Goal: Navigation & Orientation: Understand site structure

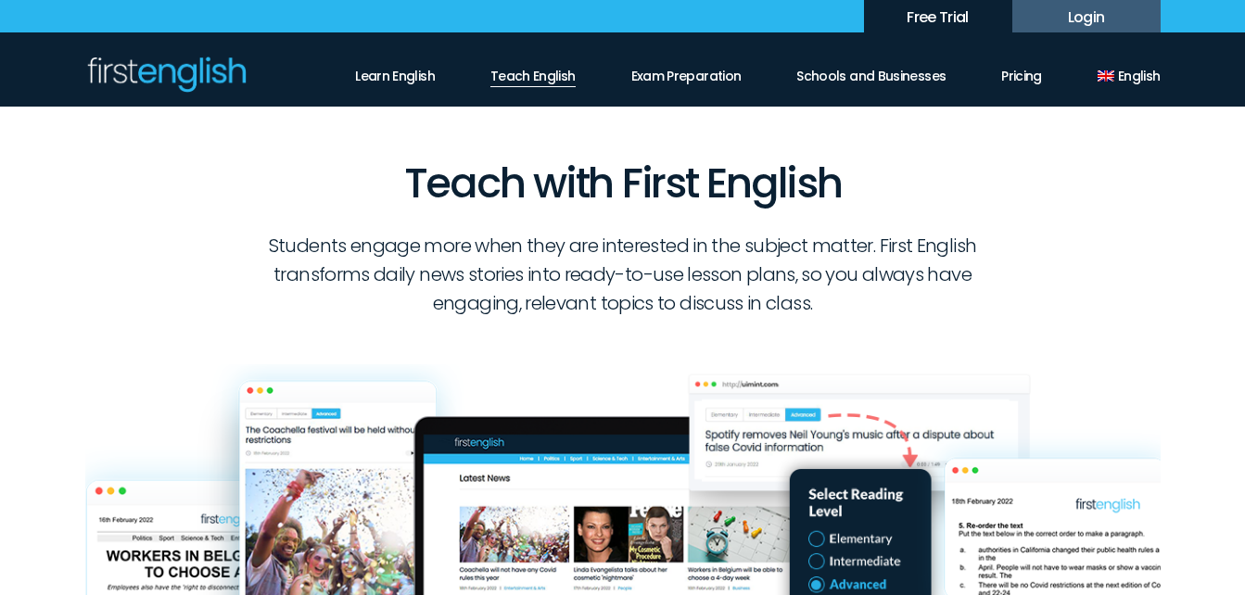
click at [533, 76] on link "Teach English" at bounding box center [532, 72] width 85 height 32
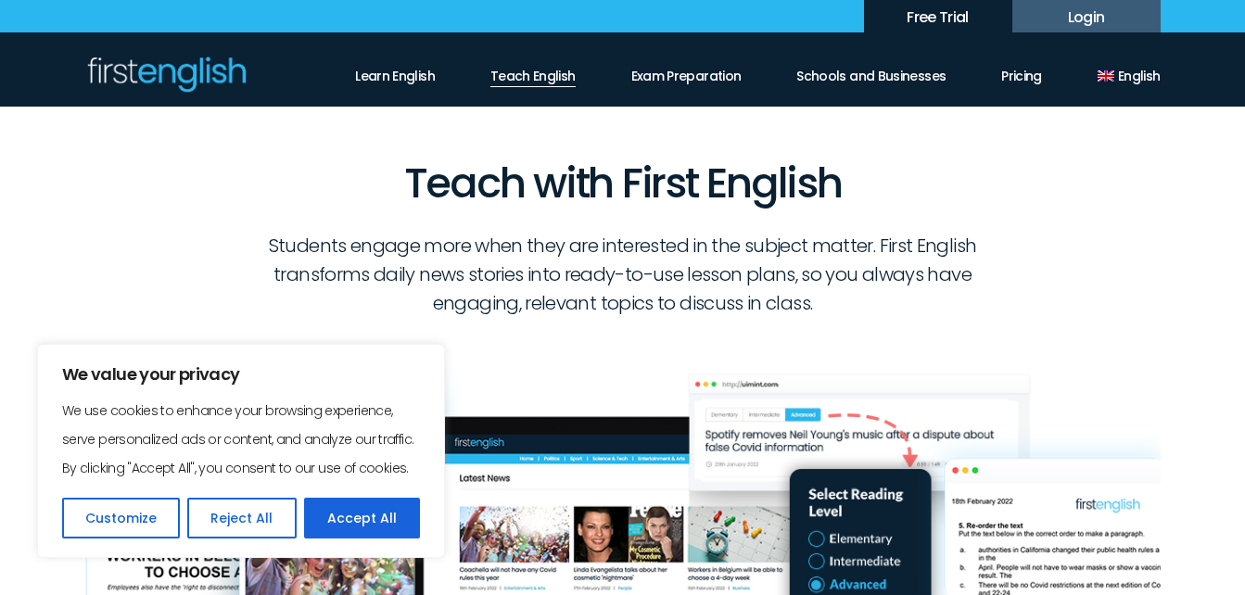
drag, startPoint x: 0, startPoint y: 0, endPoint x: 532, endPoint y: 73, distance: 537.2
click at [532, 73] on link "Teach English" at bounding box center [532, 72] width 85 height 32
drag, startPoint x: 0, startPoint y: 0, endPoint x: 693, endPoint y: 76, distance: 697.6
click at [696, 75] on link "Exam Preparation" at bounding box center [686, 72] width 110 height 32
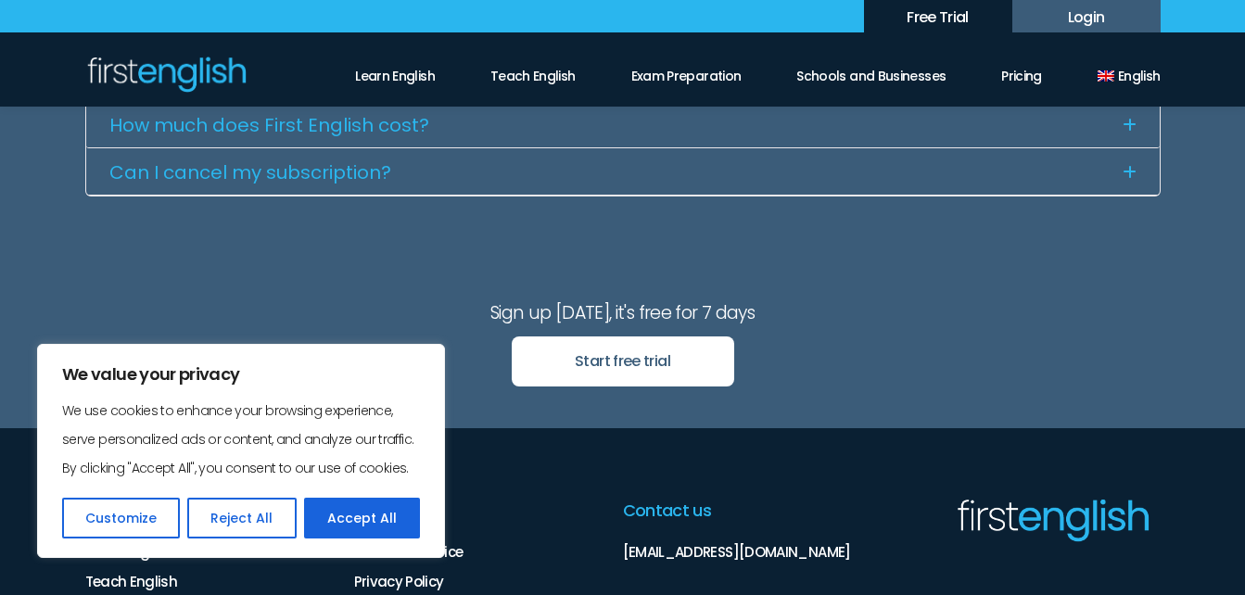
scroll to position [2596, 0]
click at [690, 72] on link "Exam Preparation" at bounding box center [686, 72] width 110 height 32
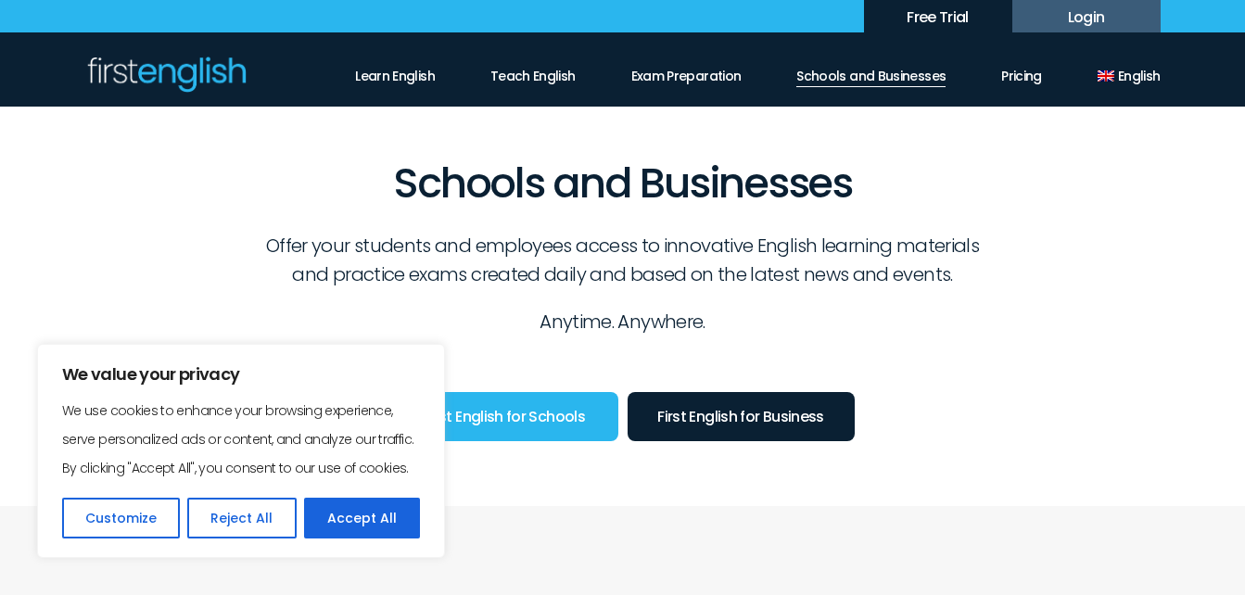
click at [898, 85] on link "Schools and Businesses" at bounding box center [870, 72] width 149 height 32
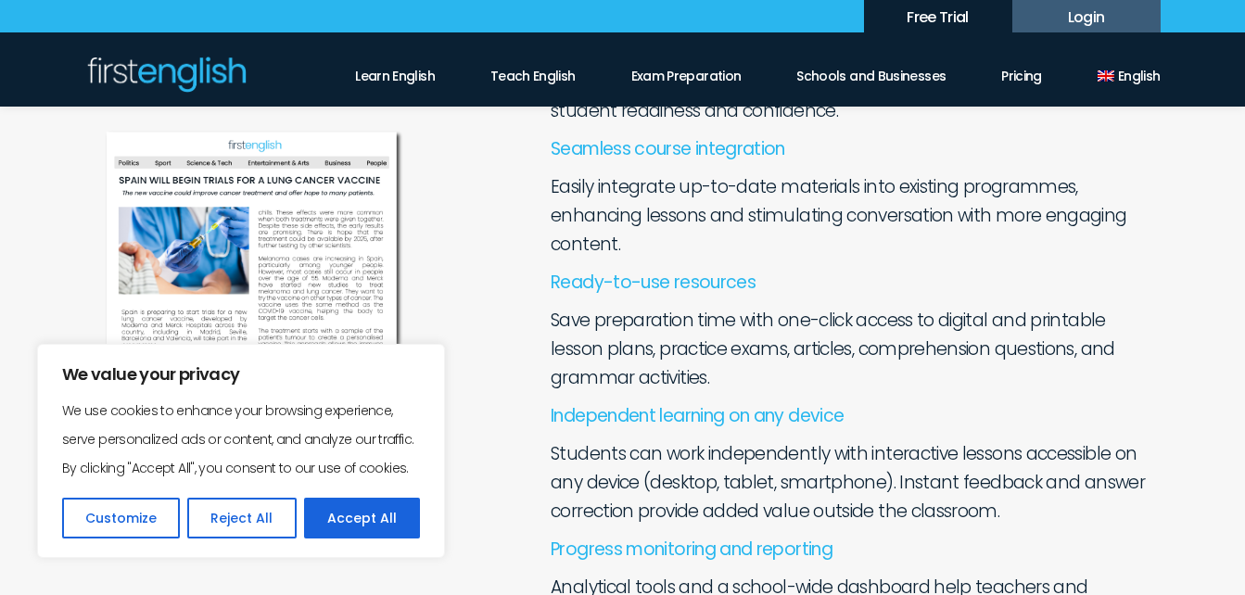
scroll to position [927, 0]
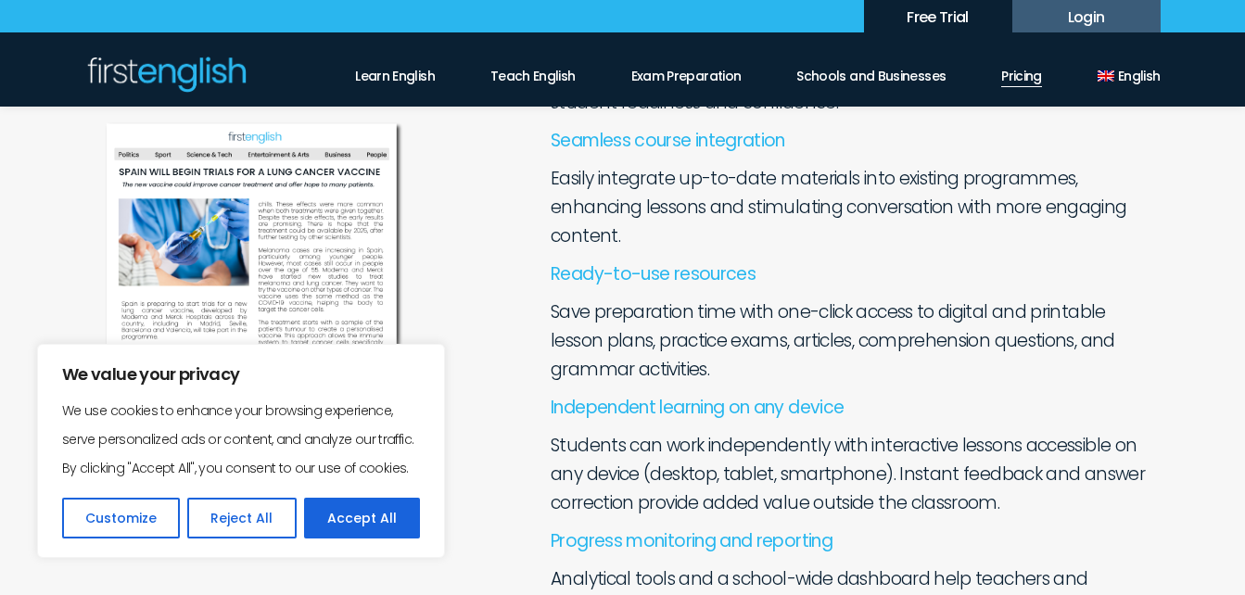
click at [1026, 71] on link "Pricing" at bounding box center [1021, 72] width 41 height 32
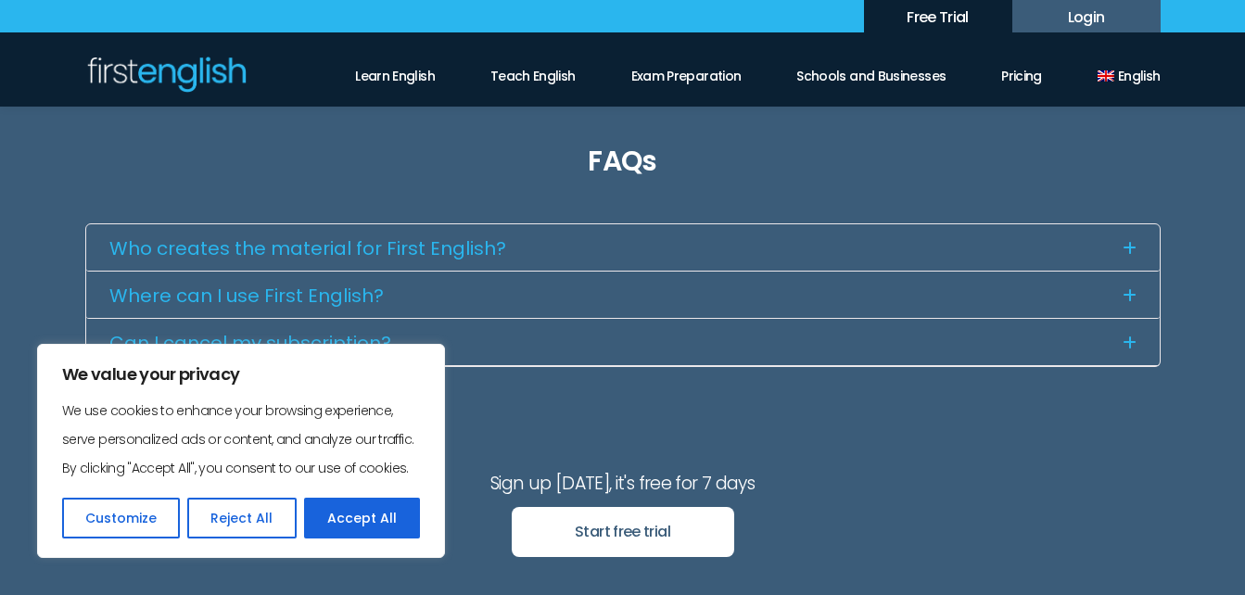
scroll to position [1113, 0]
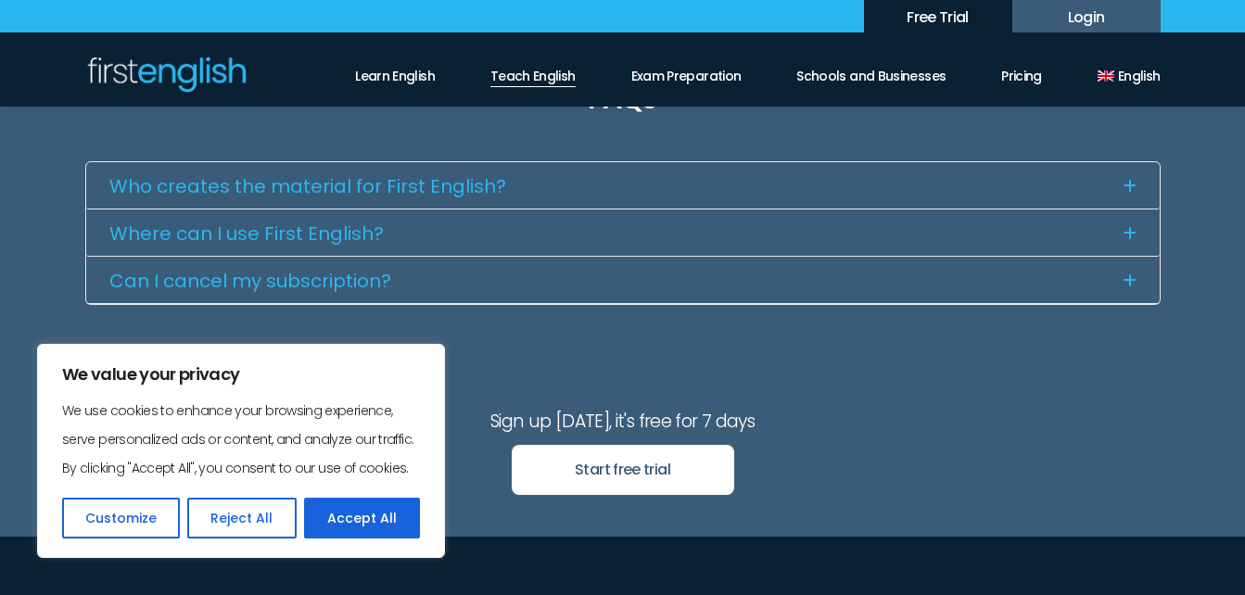
click at [538, 76] on link "Teach English" at bounding box center [532, 72] width 85 height 32
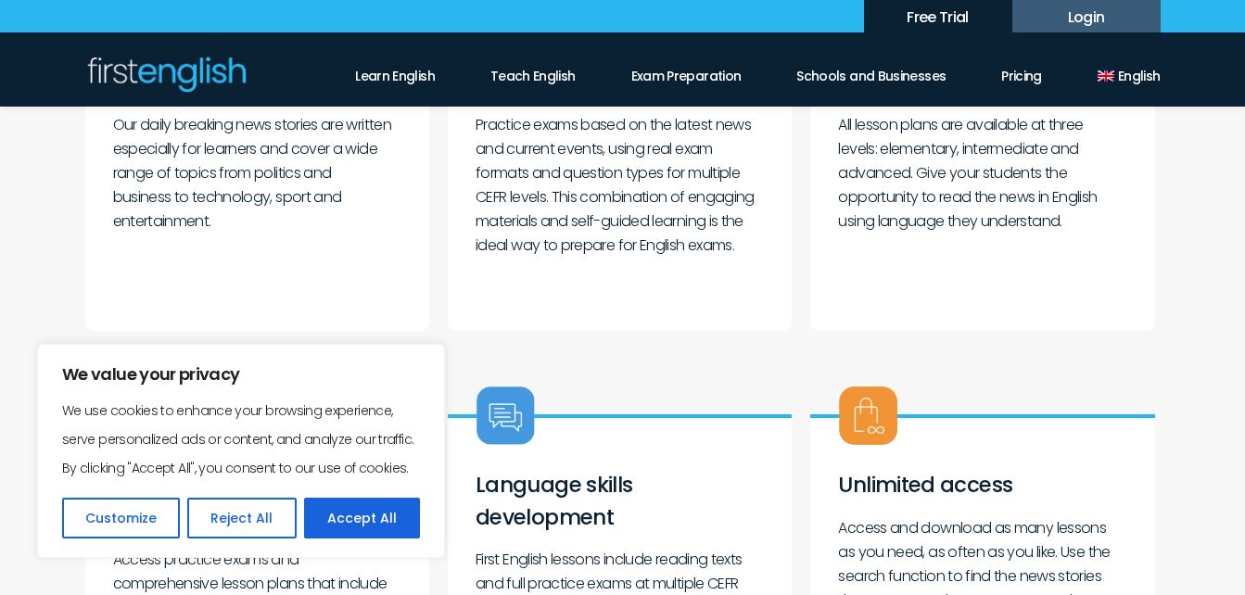
scroll to position [834, 0]
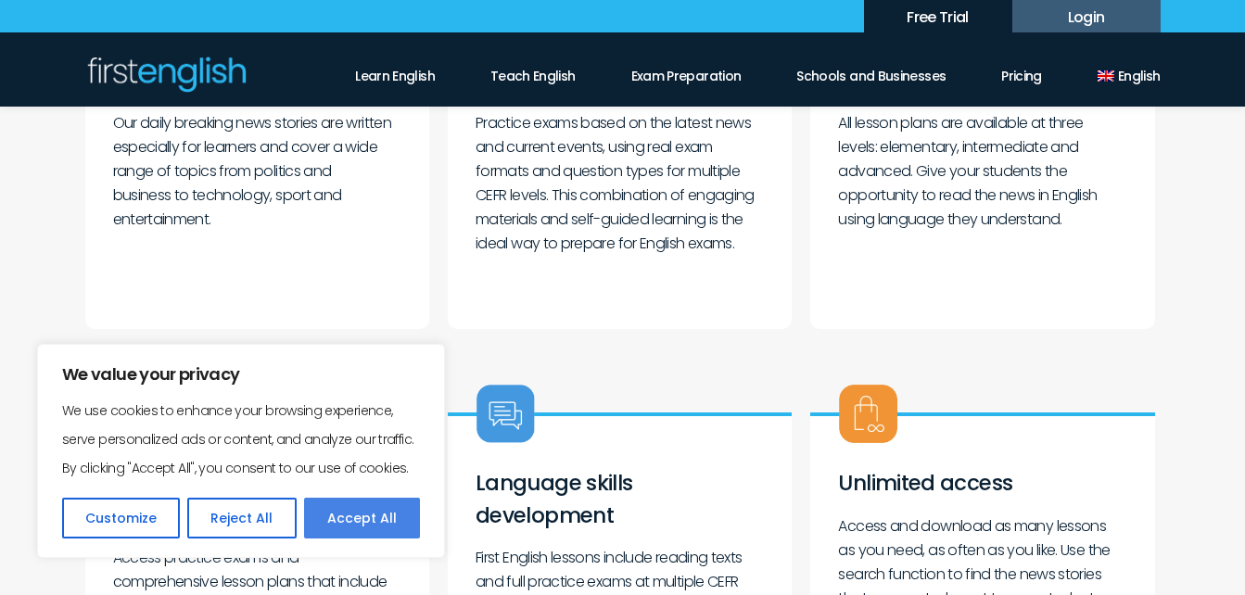
click at [373, 520] on button "Accept All" at bounding box center [362, 518] width 116 height 41
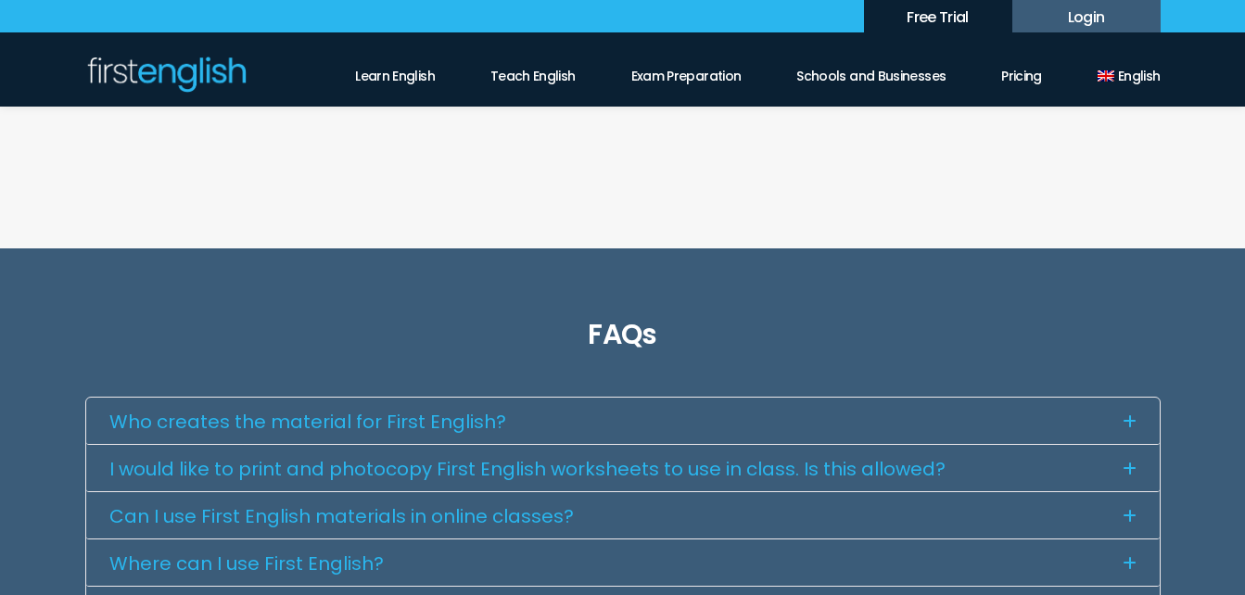
scroll to position [2411, 0]
